Goal: Navigation & Orientation: Find specific page/section

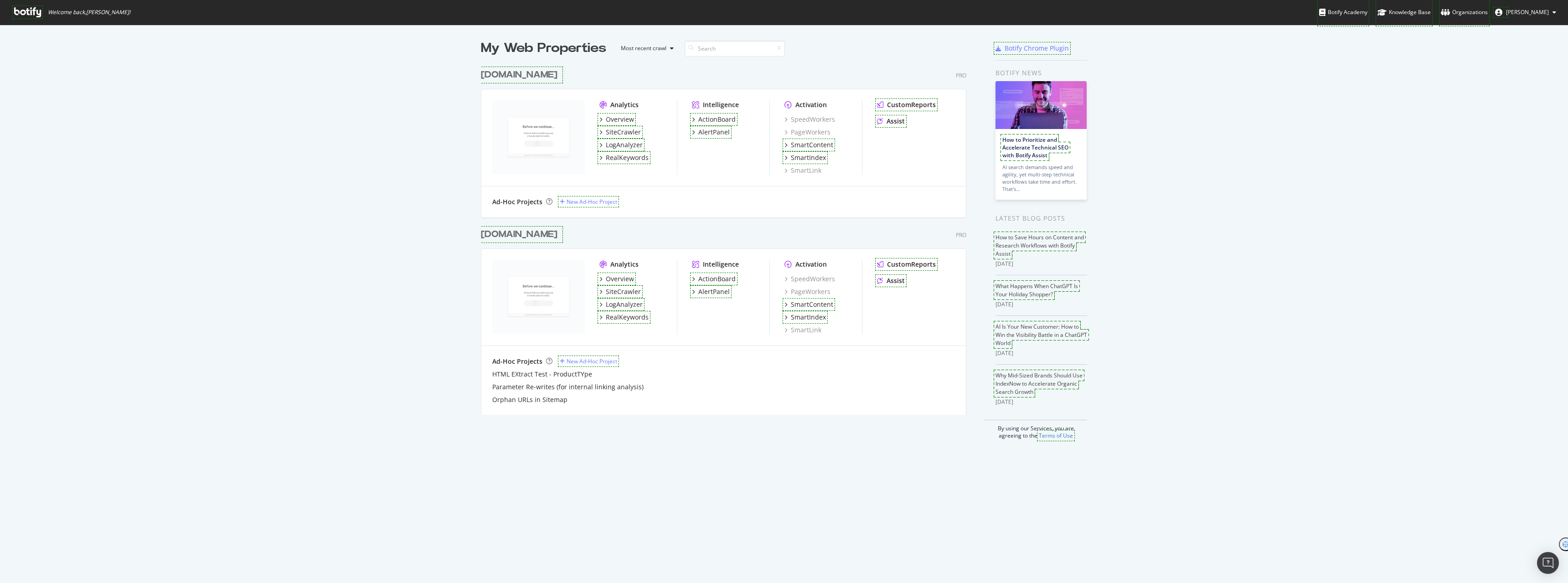
scroll to position [576, 1555]
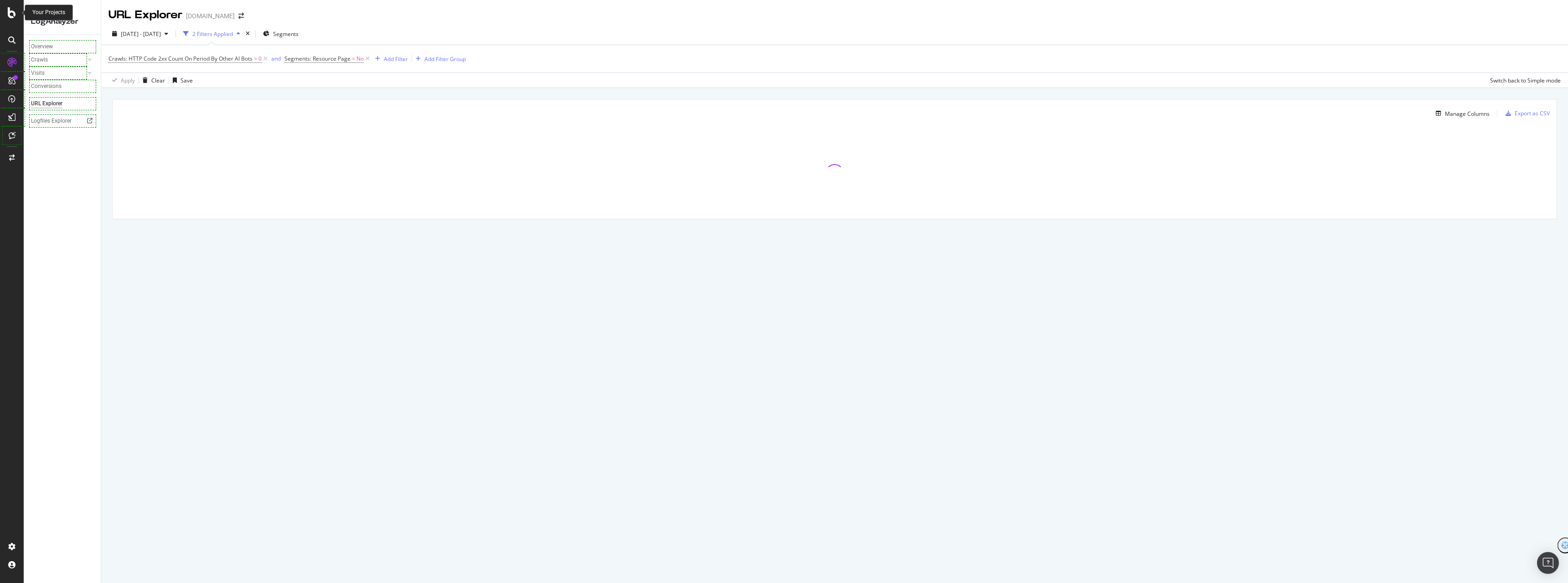
click at [8, 10] on icon at bounding box center [12, 13] width 8 height 11
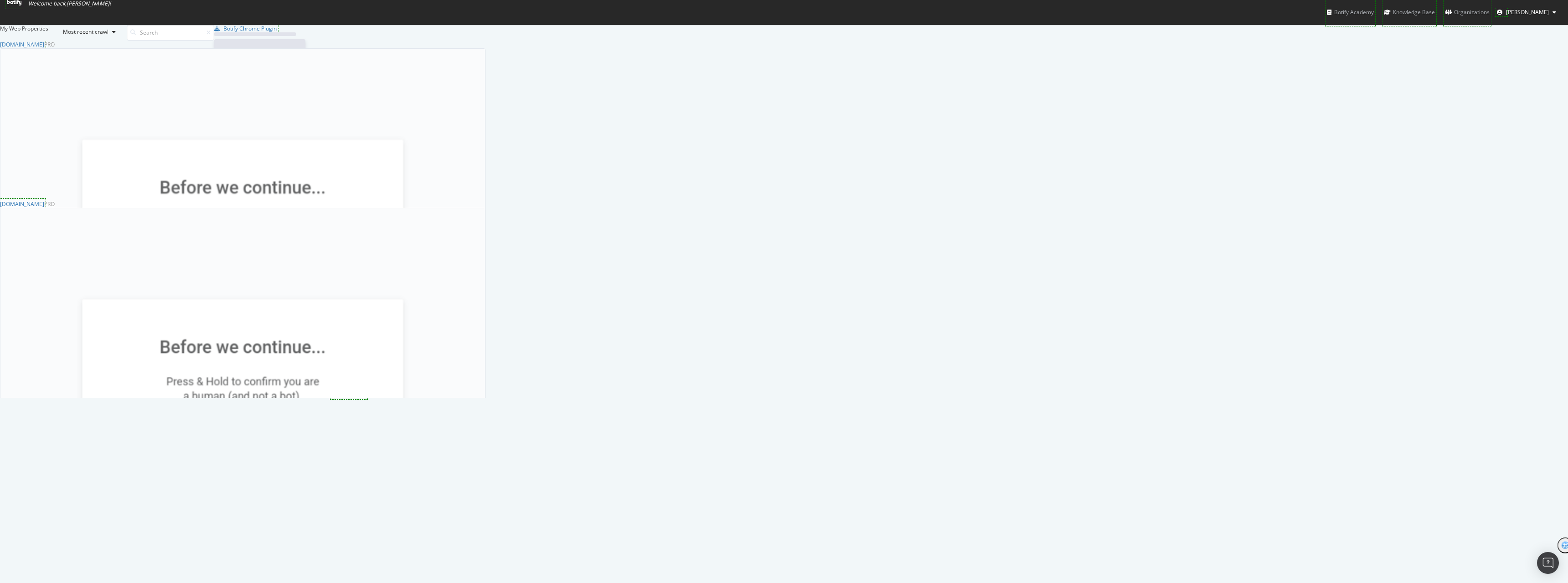
scroll to position [576, 1555]
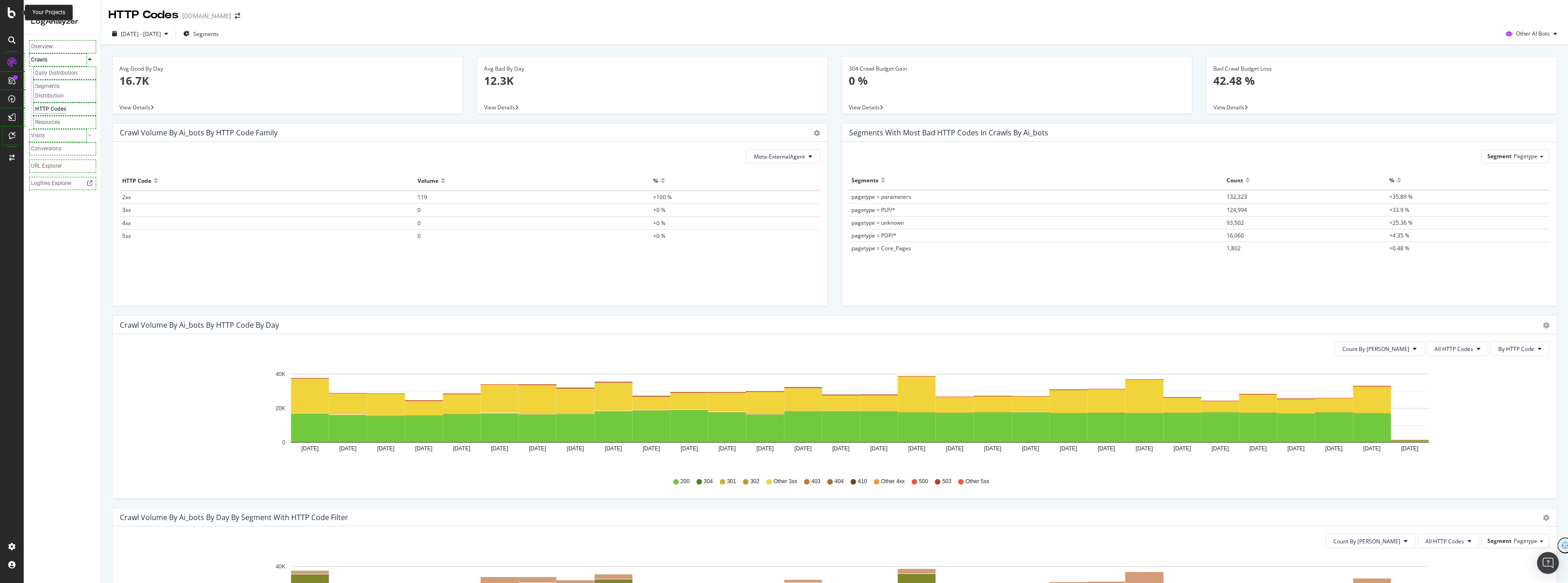
click at [12, 13] on icon at bounding box center [12, 13] width 8 height 11
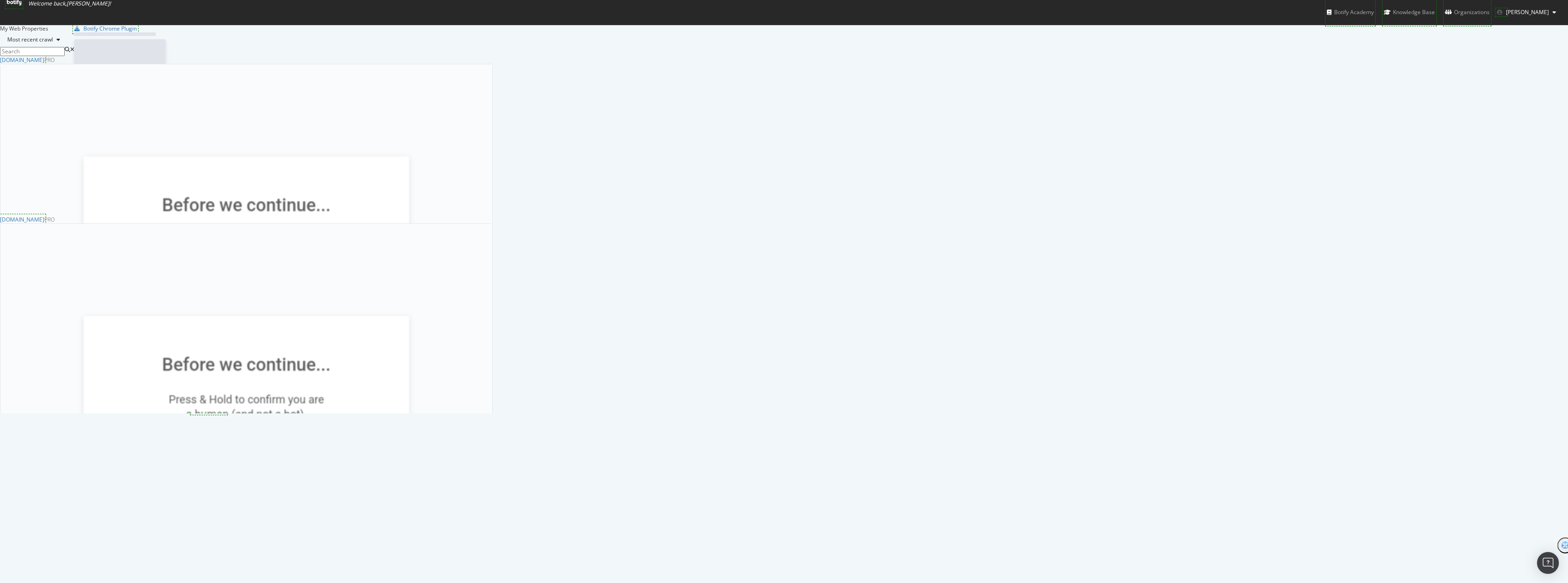
scroll to position [576, 1555]
